Goal: Use online tool/utility: Use online tool/utility

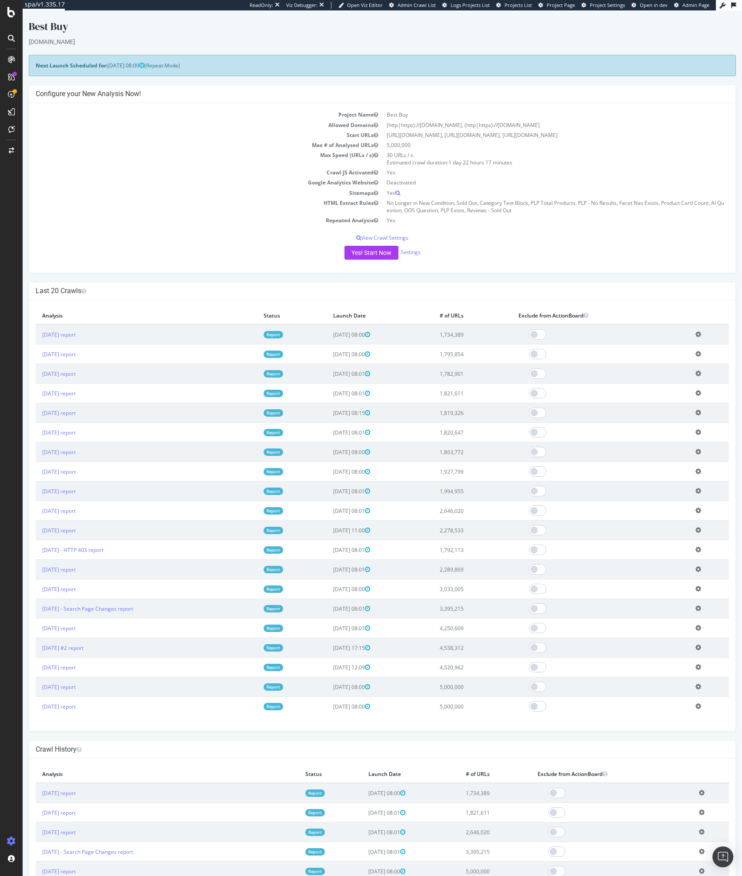
click at [265, 250] on div "Yes! Start Now Settings" at bounding box center [382, 253] width 693 height 14
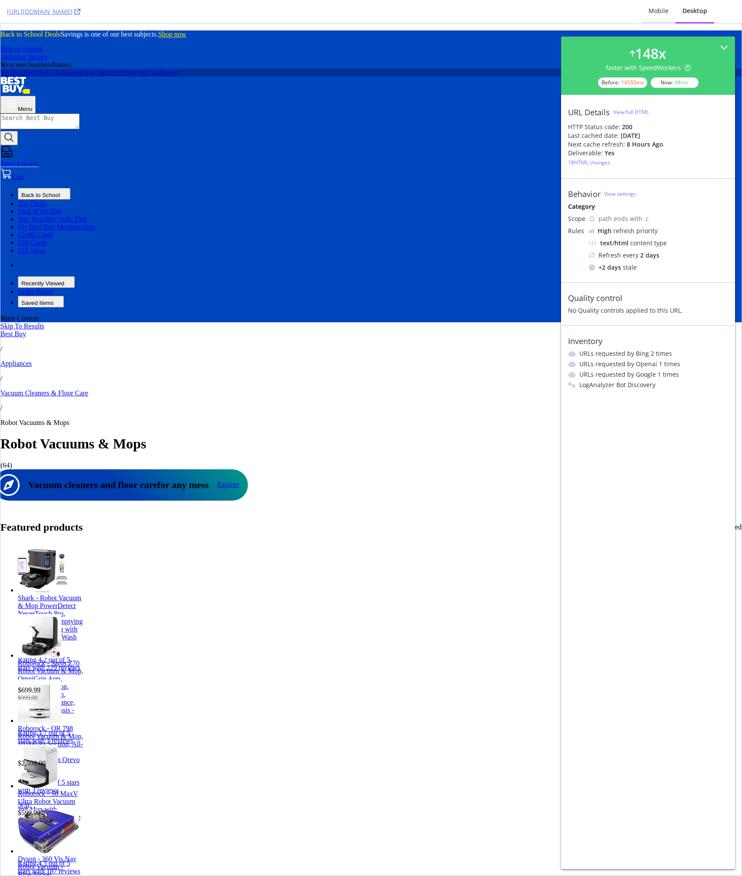
click at [661, 12] on div "Mobile" at bounding box center [658, 11] width 20 height 9
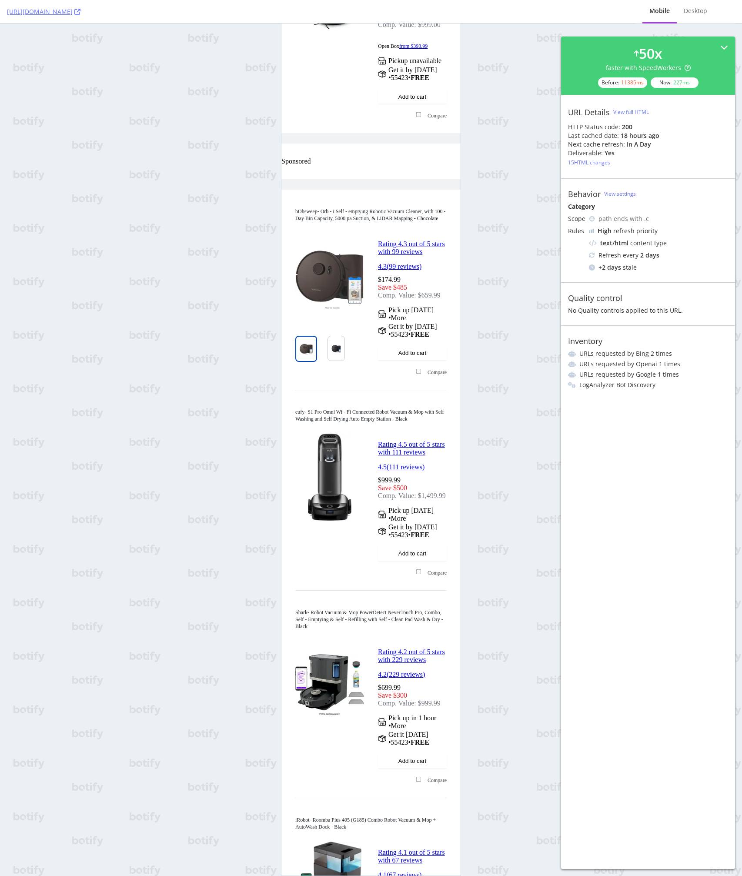
scroll to position [3608, 0]
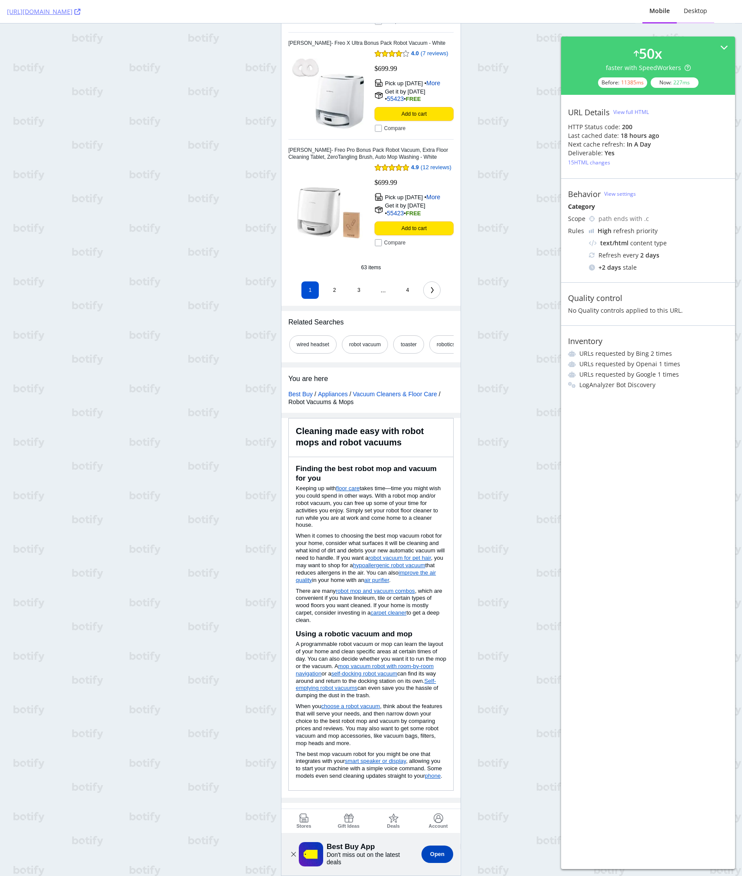
click at [701, 12] on div "Desktop" at bounding box center [695, 11] width 23 height 9
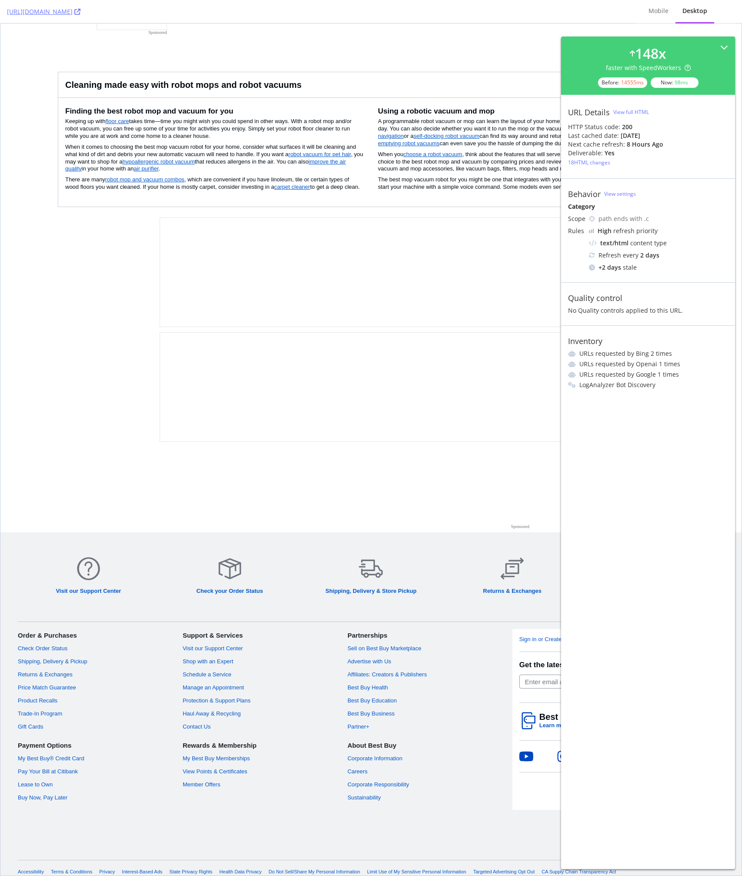
scroll to position [7356, 0]
